Goal: Use online tool/utility: Utilize a website feature to perform a specific function

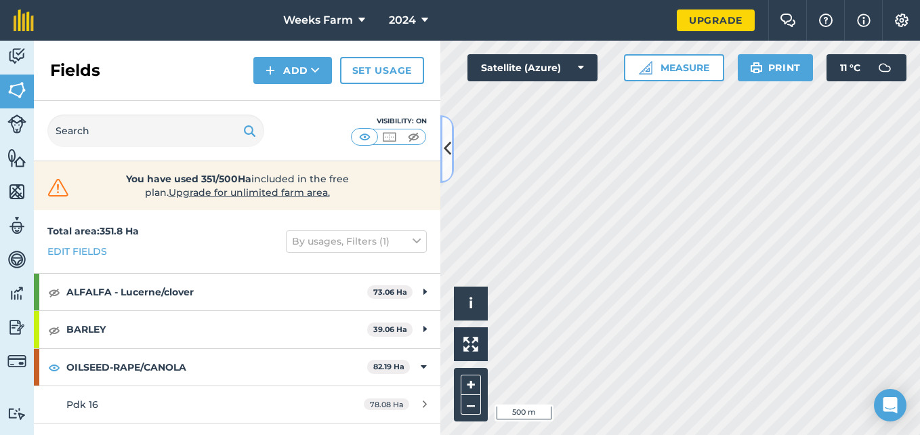
click at [448, 157] on icon at bounding box center [447, 149] width 7 height 24
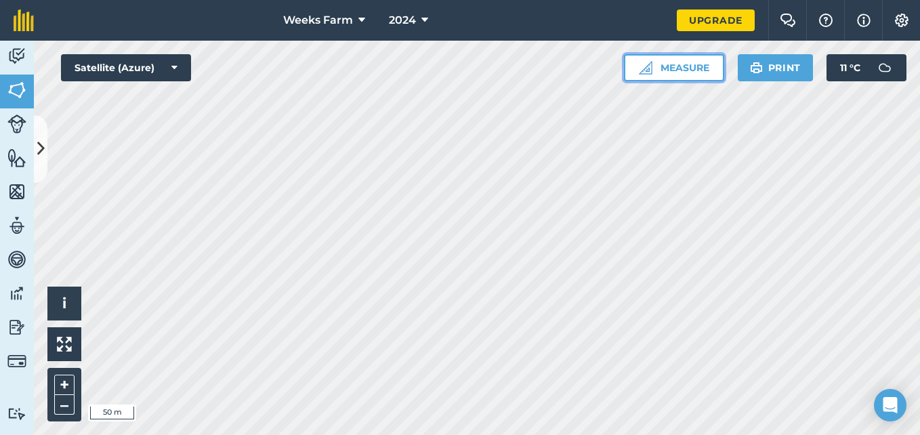
click at [675, 68] on button "Measure" at bounding box center [674, 67] width 100 height 27
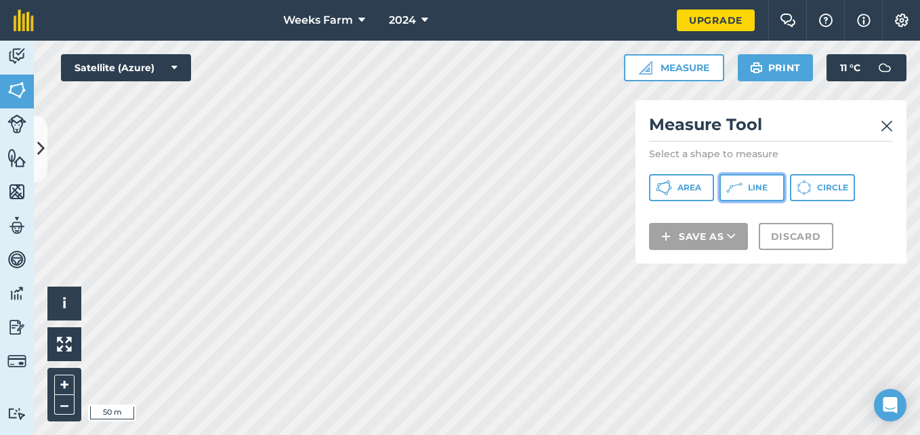
click at [754, 187] on span "Line" at bounding box center [758, 187] width 20 height 11
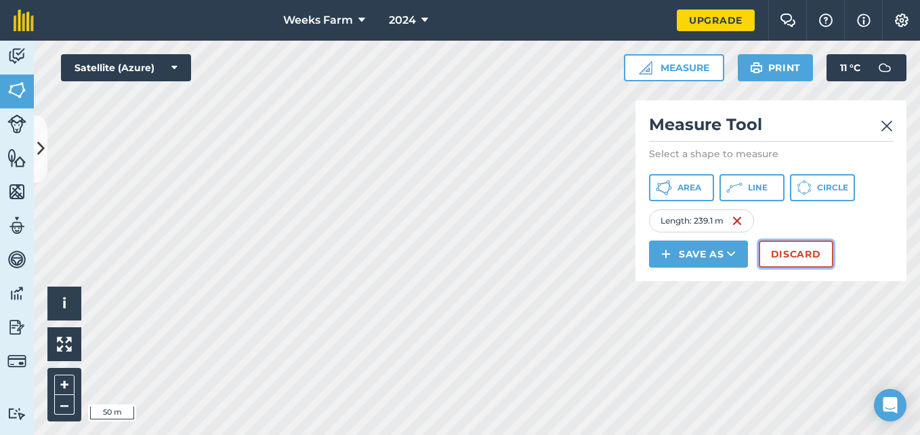
click at [791, 255] on button "Discard" at bounding box center [796, 253] width 75 height 27
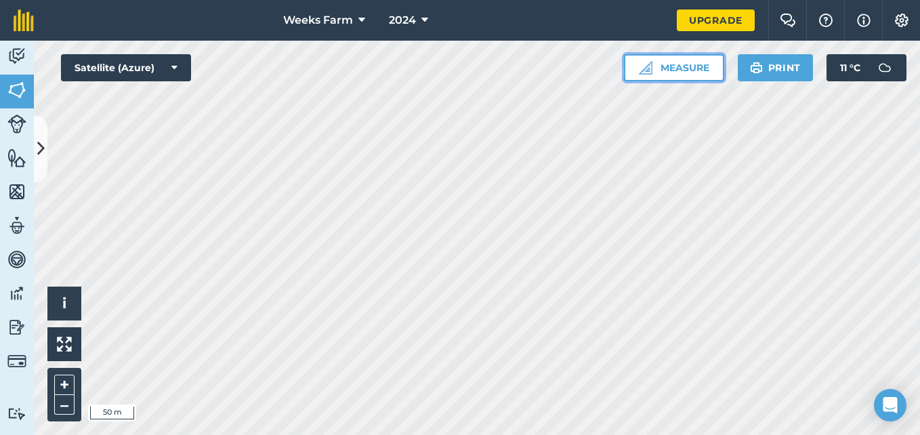
click at [707, 66] on button "Measure" at bounding box center [674, 67] width 100 height 27
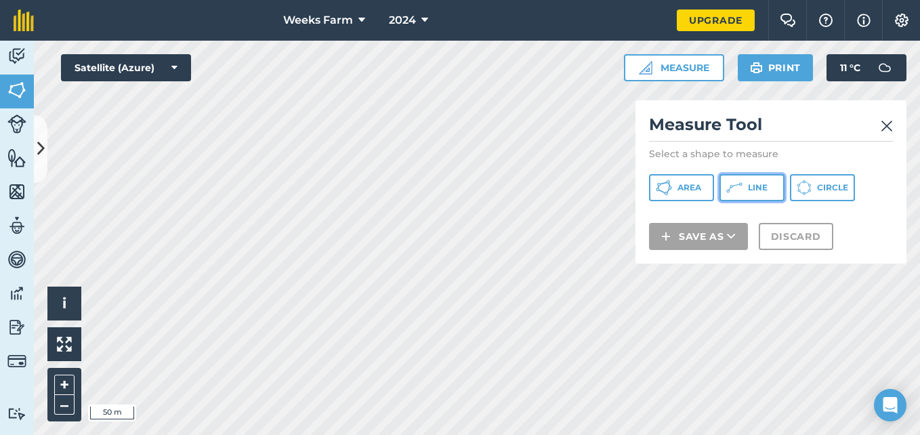
click at [746, 186] on button "Line" at bounding box center [751, 187] width 65 height 27
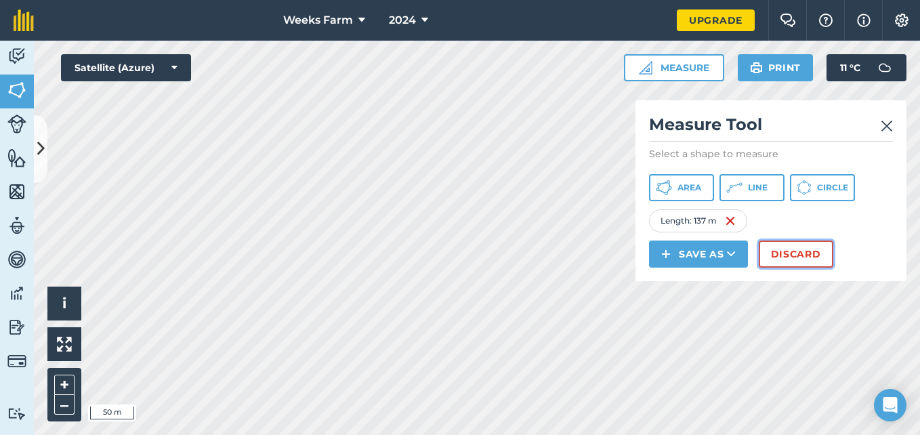
click at [794, 247] on button "Discard" at bounding box center [796, 253] width 75 height 27
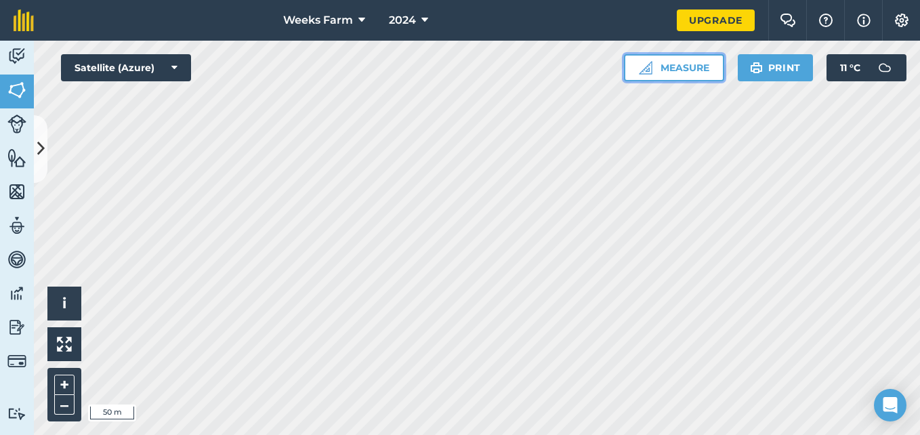
click at [673, 72] on button "Measure" at bounding box center [674, 67] width 100 height 27
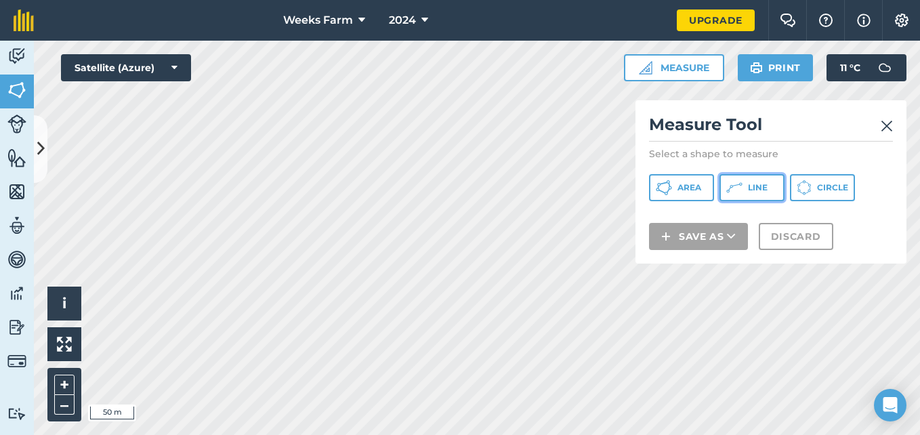
click at [756, 190] on span "Line" at bounding box center [758, 187] width 20 height 11
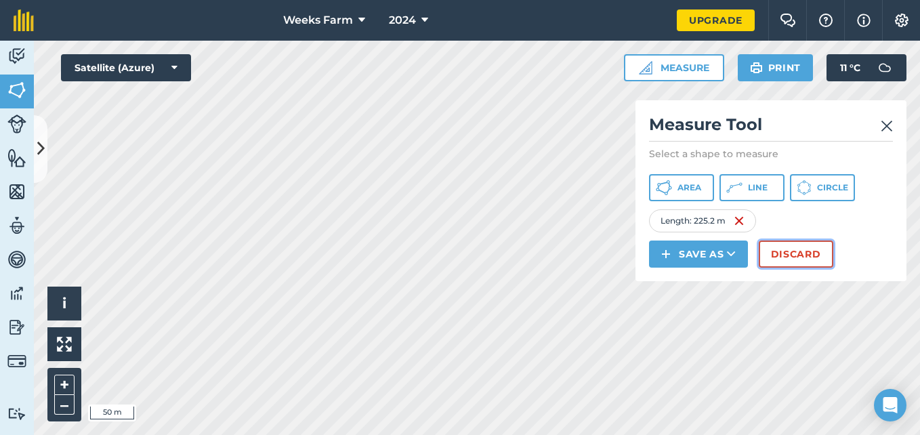
click at [786, 257] on button "Discard" at bounding box center [796, 253] width 75 height 27
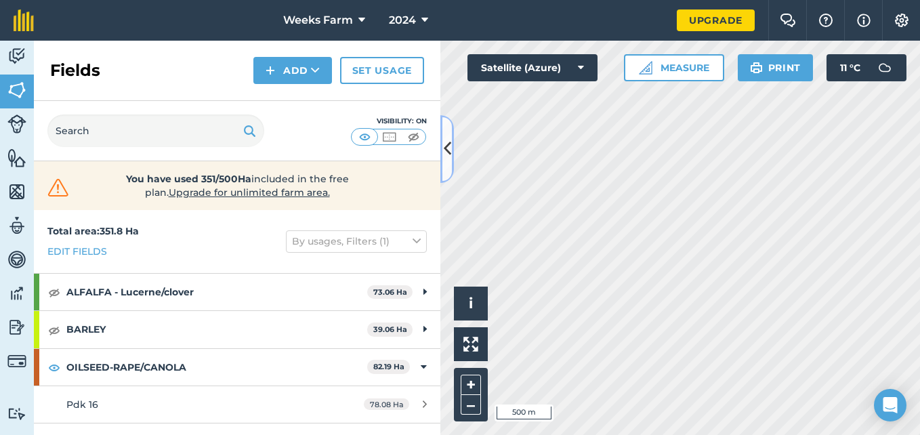
click at [445, 155] on icon at bounding box center [447, 149] width 7 height 24
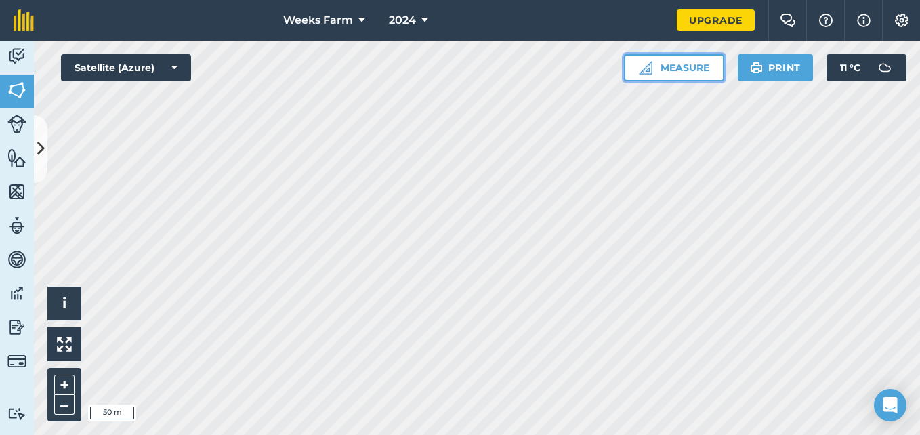
click at [694, 66] on button "Measure" at bounding box center [674, 67] width 100 height 27
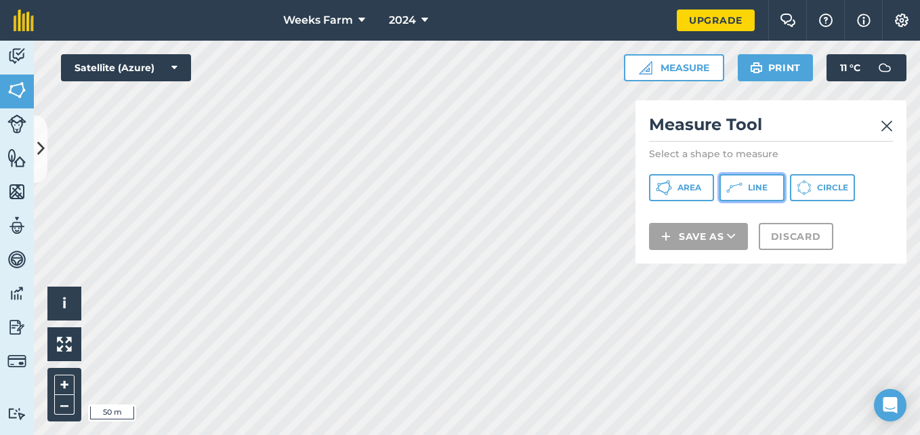
click at [762, 185] on span "Line" at bounding box center [758, 187] width 20 height 11
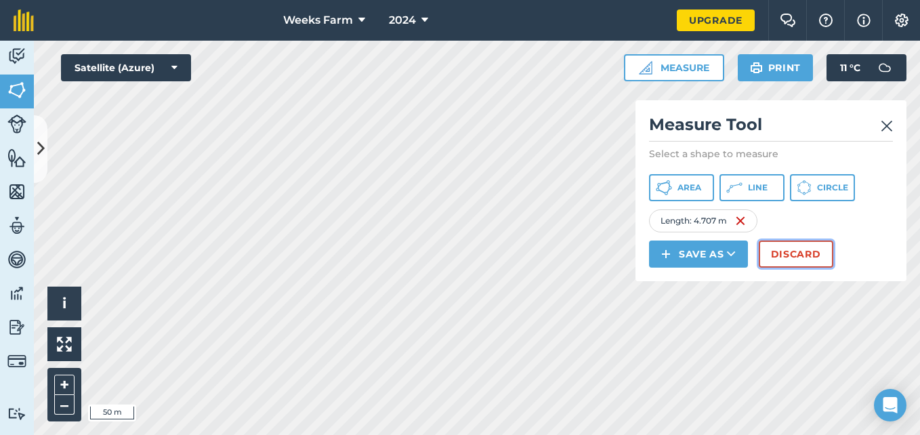
click at [776, 258] on button "Discard" at bounding box center [796, 253] width 75 height 27
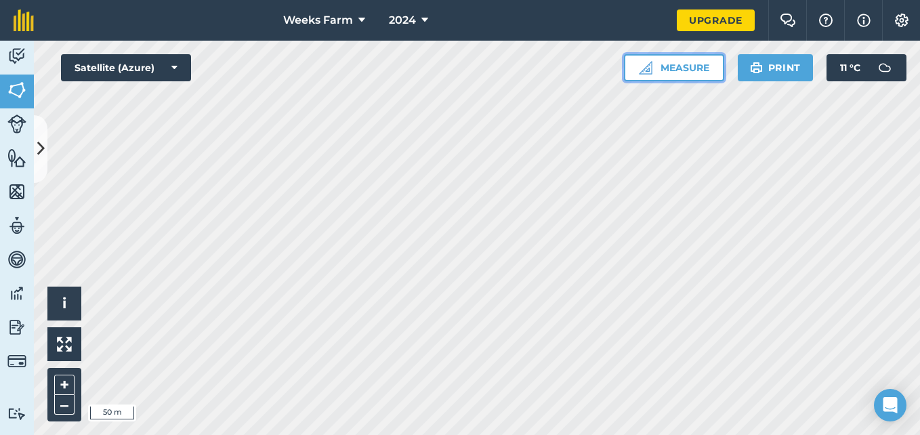
click at [682, 63] on button "Measure" at bounding box center [674, 67] width 100 height 27
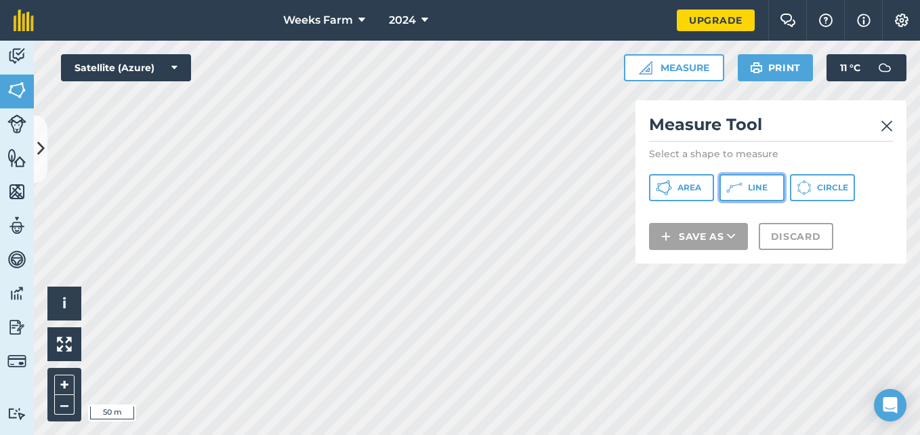
click at [745, 190] on button "Line" at bounding box center [751, 187] width 65 height 27
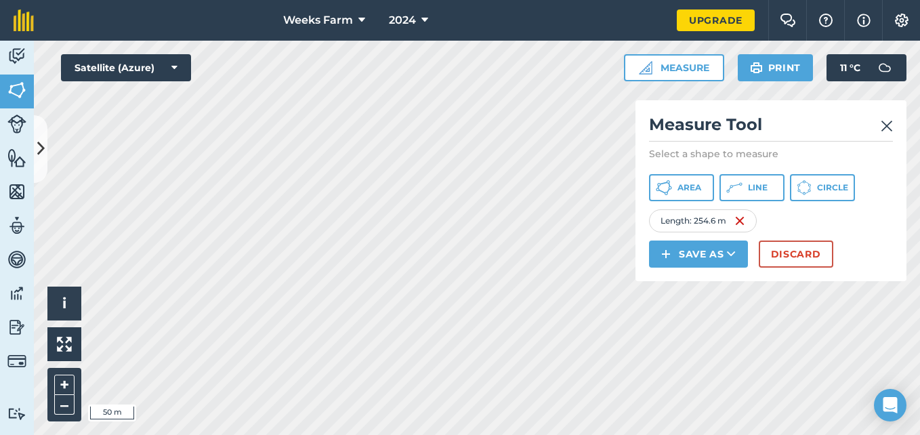
click at [888, 124] on img at bounding box center [887, 126] width 12 height 16
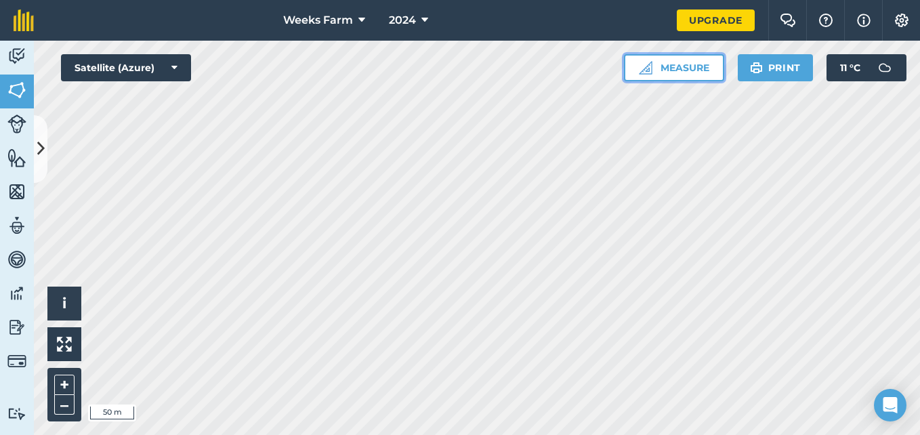
click at [689, 68] on button "Measure" at bounding box center [674, 67] width 100 height 27
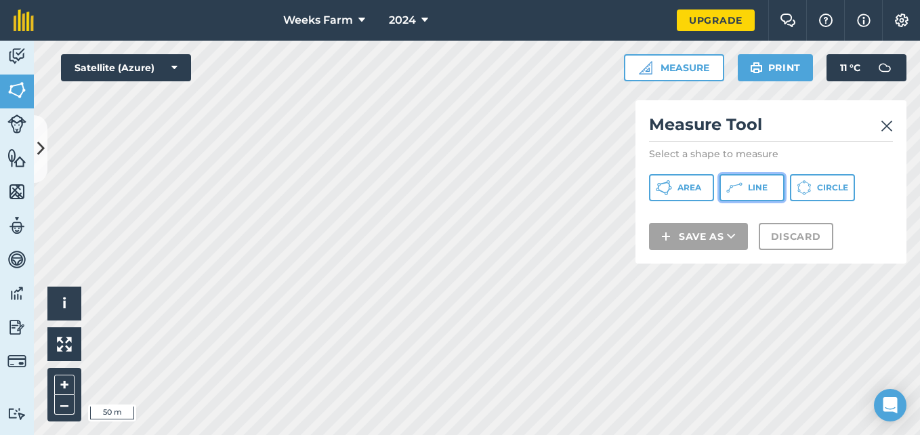
click at [753, 184] on span "Line" at bounding box center [758, 187] width 20 height 11
drag, startPoint x: 741, startPoint y: 112, endPoint x: 797, endPoint y: 108, distance: 56.4
click at [797, 108] on div "Measure Tool Select a shape to measure Area Line Circle Save as Discard" at bounding box center [770, 181] width 271 height 163
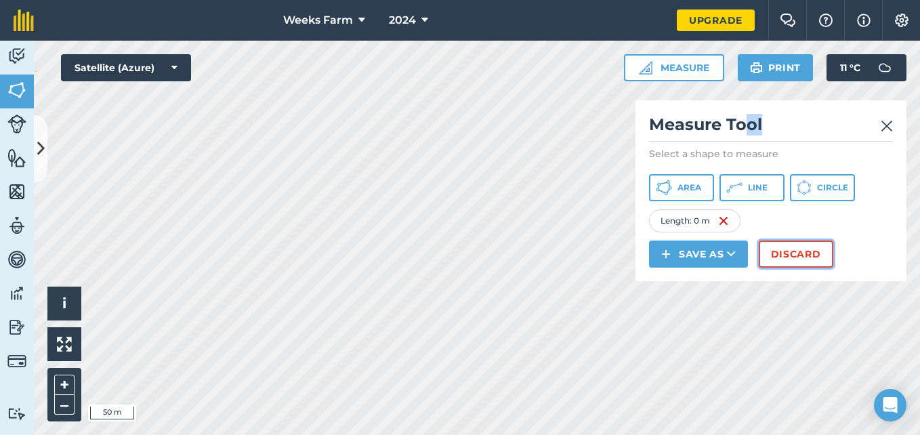
drag, startPoint x: 865, startPoint y: 261, endPoint x: 807, endPoint y: 253, distance: 58.2
click at [807, 253] on button "Discard" at bounding box center [796, 253] width 75 height 27
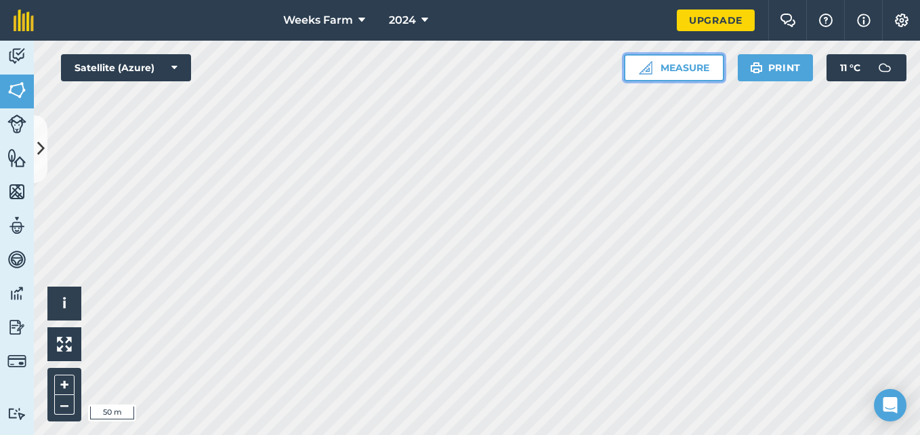
click at [675, 63] on button "Measure" at bounding box center [674, 67] width 100 height 27
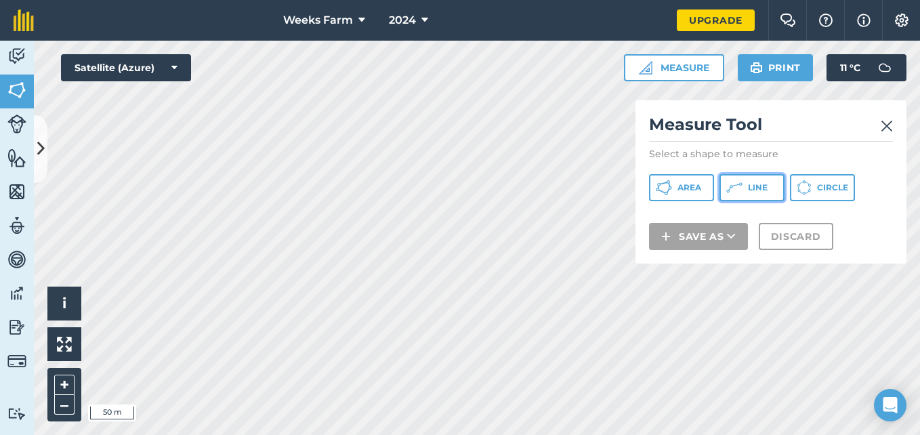
click at [749, 182] on button "Line" at bounding box center [751, 187] width 65 height 27
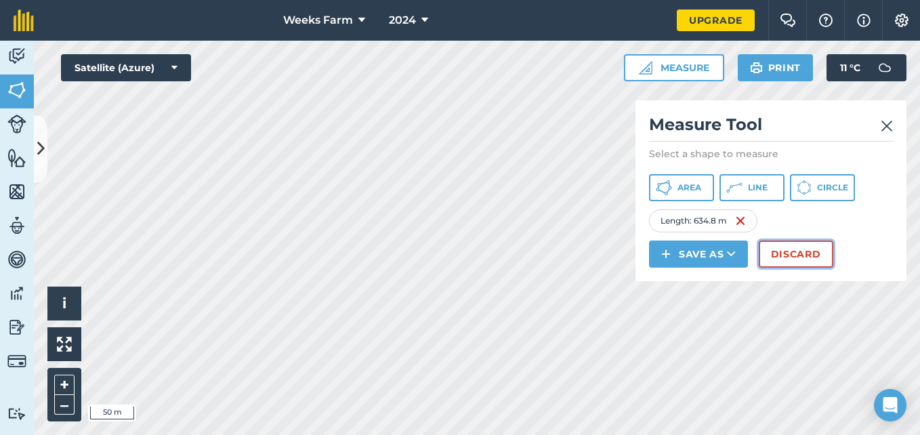
click at [795, 251] on button "Discard" at bounding box center [796, 253] width 75 height 27
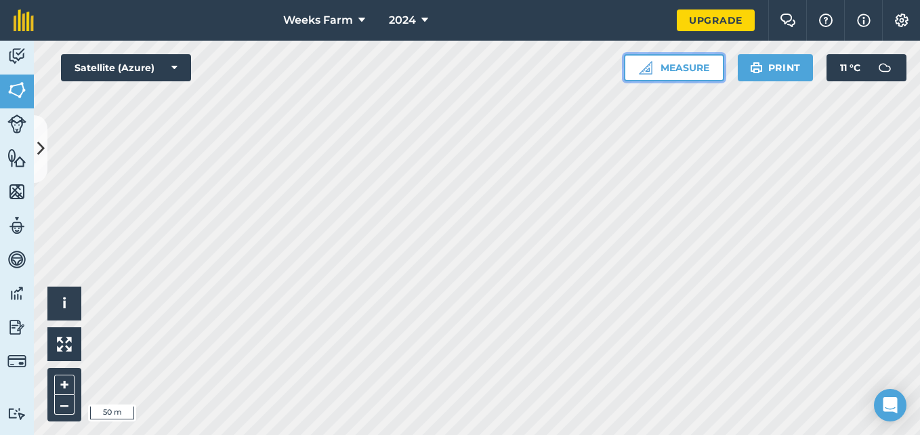
click at [706, 72] on button "Measure" at bounding box center [674, 67] width 100 height 27
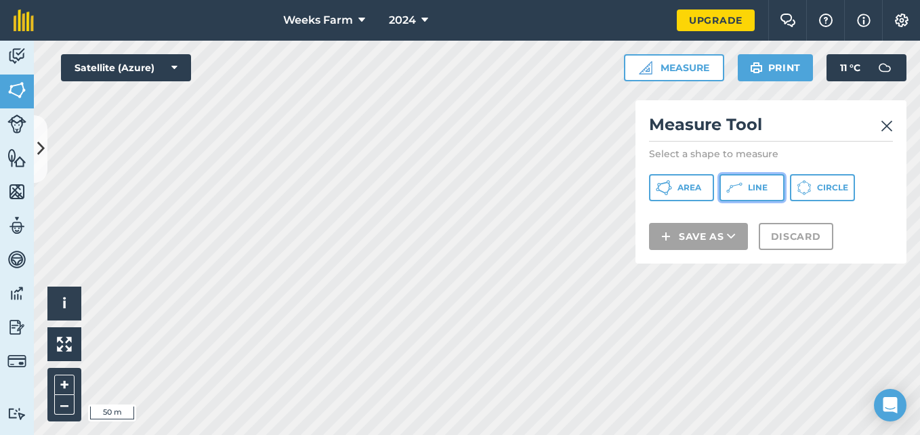
click at [749, 183] on span "Line" at bounding box center [758, 187] width 20 height 11
click at [889, 125] on img at bounding box center [887, 126] width 12 height 16
